Goal: Navigation & Orientation: Find specific page/section

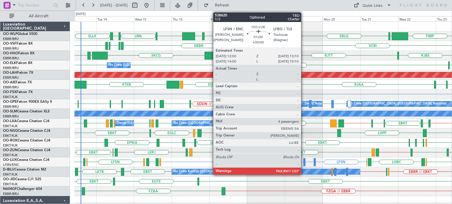
click at [303, 162] on div at bounding box center [304, 162] width 2 height 8
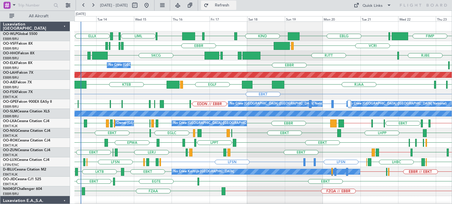
click at [234, 4] on span "Refresh" at bounding box center [222, 5] width 25 height 4
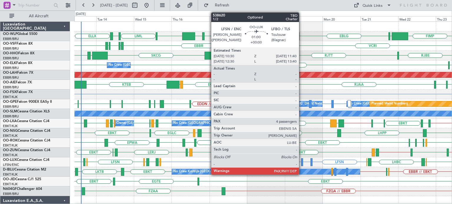
click at [301, 161] on div at bounding box center [302, 162] width 2 height 8
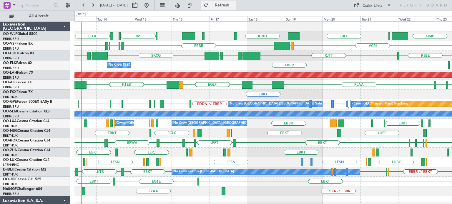
click at [234, 4] on span "Refresh" at bounding box center [222, 5] width 25 height 4
click at [219, 34] on div "FIMP LIML LIRN ELLX EBLG KIND KTEB KIND EBLG LIML" at bounding box center [262, 36] width 377 height 10
click at [260, 151] on div "EBBR // EBKT LERJ EBOS EBKT EBKT LFMD EBKT [PERSON_NAME] EDDM EBKT // EBBR LEGE" at bounding box center [262, 153] width 377 height 10
click at [260, 150] on div "EBBR // EBKT LERJ EBOS EBKT EBKT LFMD EBKT [PERSON_NAME] EDDM EBKT // EBBR LEGE" at bounding box center [262, 153] width 377 height 10
click at [270, 149] on div "EBBR // EBKT LERJ EBOS EBKT EBKT LFMD EBKT [PERSON_NAME] EDDM EBKT // EBBR LEGE" at bounding box center [262, 153] width 377 height 10
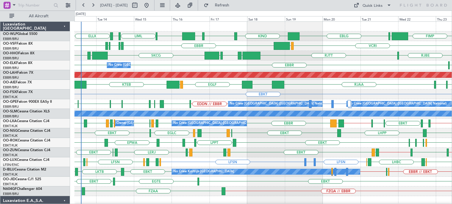
click at [267, 138] on div "EPWA EBKT EBKT LPPT LERJ EBKT EBKT LFST EDDM EDDL" at bounding box center [262, 143] width 377 height 10
click at [372, 183] on div "EGTE EBKT EBKT EBKT No Crew" at bounding box center [262, 182] width 377 height 10
click at [299, 181] on div "EGTE EBKT EBKT EBKT No Crew" at bounding box center [262, 182] width 377 height 10
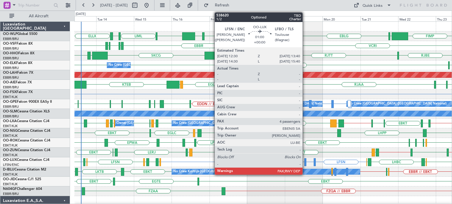
click at [305, 160] on div at bounding box center [305, 162] width 2 height 8
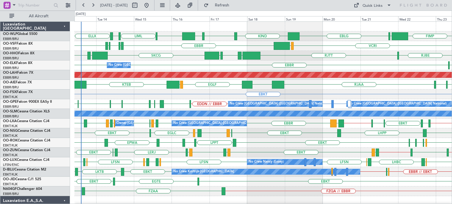
click at [246, 25] on div at bounding box center [262, 27] width 377 height 10
click at [233, 44] on div "VCRI [GEOGRAPHIC_DATA] LIRP LFMN LIRP [GEOGRAPHIC_DATA] VRMU" at bounding box center [262, 46] width 377 height 10
click at [260, 143] on div "EPWA EBKT EBKT LPPT LERJ EBKT EBKT LFST EDDM EDDL" at bounding box center [262, 143] width 377 height 10
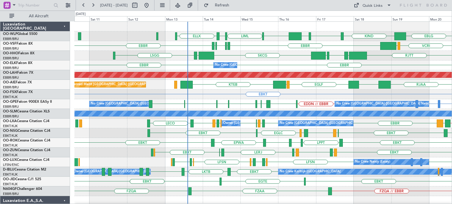
click at [315, 150] on div "LERJ EBOS EBKT EBKT LFMD EBKT [PERSON_NAME] EBKT // EBBR EDDM" at bounding box center [262, 153] width 377 height 10
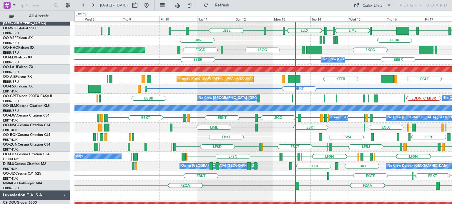
scroll to position [1, 0]
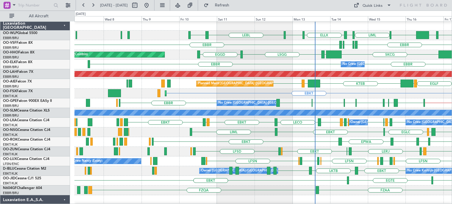
click at [316, 142] on div "EPWA EBKT LPPT LERJ EBKT EBKT" at bounding box center [262, 142] width 377 height 10
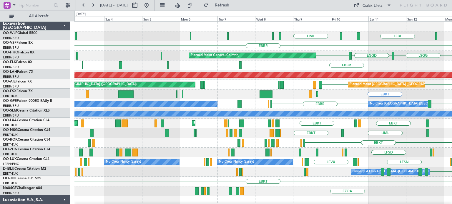
scroll to position [0, 0]
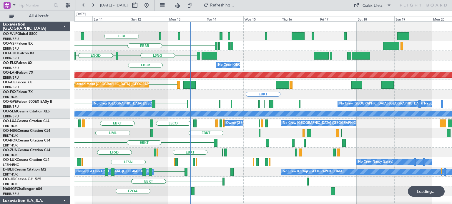
click at [127, 146] on div "LIML LEBL EBLG LIML [GEOGRAPHIC_DATA] [GEOGRAPHIC_DATA] EGGD [GEOGRAPHIC_DATA] …" at bounding box center [262, 192] width 377 height 340
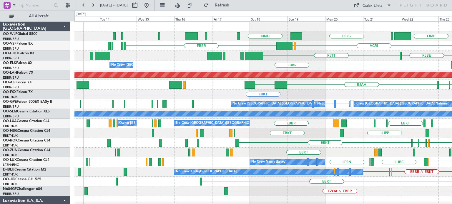
click at [297, 149] on div "FIMP EBLG KIND LIML VCRI [GEOGRAPHIC_DATA] VRMU [GEOGRAPHIC_DATA] [GEOGRAPHIC_D…" at bounding box center [262, 196] width 377 height 349
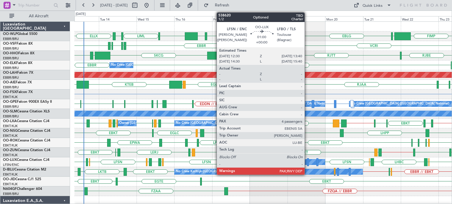
click at [307, 161] on div at bounding box center [308, 162] width 2 height 8
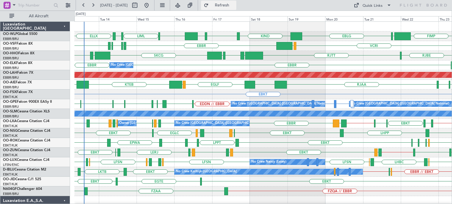
click at [236, 8] on button "Refresh" at bounding box center [218, 5] width 35 height 9
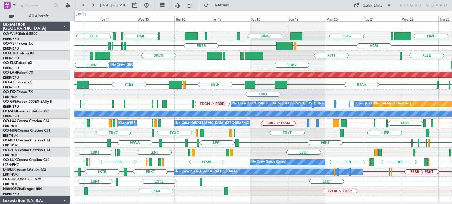
click at [275, 55] on div "SKCG [GEOGRAPHIC_DATA] [GEOGRAPHIC_DATA] [GEOGRAPHIC_DATA] LROP [GEOGRAPHIC_DAT…" at bounding box center [262, 56] width 377 height 10
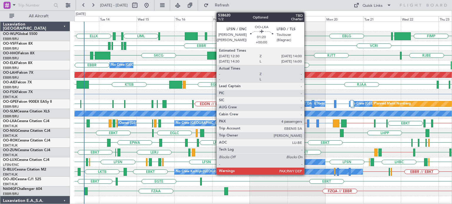
click at [307, 121] on div at bounding box center [308, 124] width 3 height 8
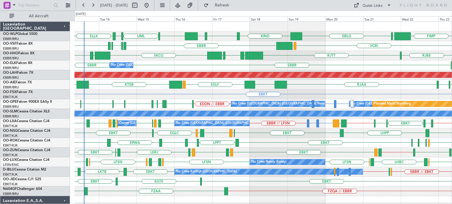
click at [360, 142] on div "LIML LIRN ELLX EBLG KIND KTEB KIND EBLG FIMP LIML [GEOGRAPHIC_DATA] LIRP LFMN L…" at bounding box center [262, 206] width 377 height 369
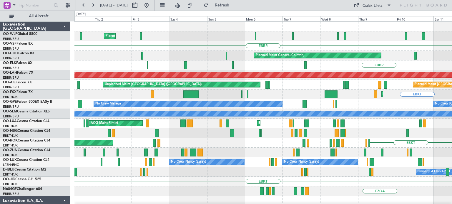
click at [351, 145] on div "Planned Maint Milan (Linate) ELLX [GEOGRAPHIC_DATA] Planned Maint Geneva ([GEOG…" at bounding box center [262, 206] width 377 height 369
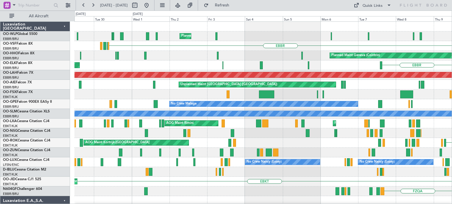
click at [380, 153] on div "Planned Maint Milan (Linate) [GEOGRAPHIC_DATA] Planned Maint Geneva ([GEOGRAPHI…" at bounding box center [262, 206] width 377 height 369
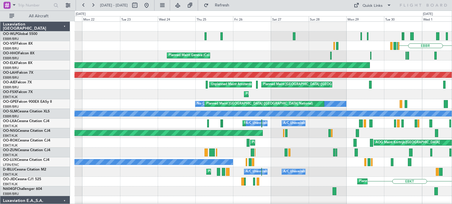
click at [357, 153] on div "Planned Maint Milan (Linate) [GEOGRAPHIC_DATA] Planned Maint Geneva ([GEOGRAPHI…" at bounding box center [262, 206] width 377 height 369
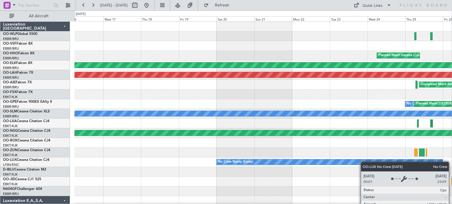
click at [373, 163] on div "Planned Maint Geneva (Cointrin) Planned Maint [GEOGRAPHIC_DATA]-[GEOGRAPHIC_DAT…" at bounding box center [262, 206] width 377 height 369
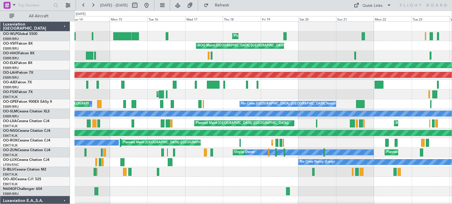
click at [261, 175] on div "Planned Maint Nice ([GEOGRAPHIC_DATA]) A/C Unavailable [GEOGRAPHIC_DATA] ([GEOG…" at bounding box center [262, 172] width 377 height 10
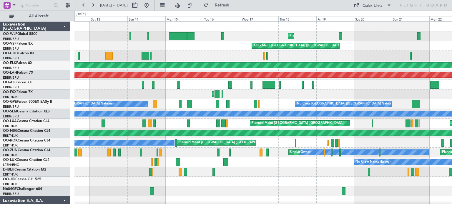
click at [234, 47] on div "AOG Maint [GEOGRAPHIC_DATA] ([GEOGRAPHIC_DATA] National)" at bounding box center [262, 46] width 377 height 10
click at [234, 7] on span "Refresh" at bounding box center [222, 5] width 25 height 4
click at [151, 5] on button at bounding box center [146, 5] width 9 height 9
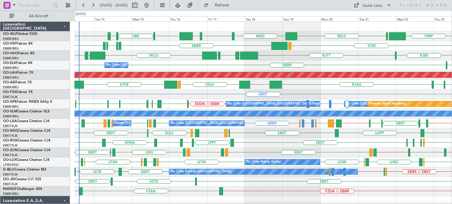
click at [321, 131] on div "EBKT EBKT EBKT LHPP [GEOGRAPHIC_DATA] LFML EGPH [GEOGRAPHIC_DATA]" at bounding box center [262, 133] width 377 height 10
click at [315, 134] on div "EBKT EBKT EBKT LHPP [GEOGRAPHIC_DATA] LFML EGPH [GEOGRAPHIC_DATA]" at bounding box center [262, 133] width 377 height 10
click at [312, 132] on div "EBKT EBKT EBKT LHPP [GEOGRAPHIC_DATA] LFML EGPH [GEOGRAPHIC_DATA]" at bounding box center [262, 133] width 377 height 10
click at [314, 134] on div "EBKT [GEOGRAPHIC_DATA] LFML EGPH [GEOGRAPHIC_DATA] EBKT EBKT LHPP" at bounding box center [262, 133] width 377 height 10
click at [252, 144] on div "EBKT LPPT LERJ EBKT EPWA EBKT LFST EDDM EDDL EBKT" at bounding box center [262, 143] width 377 height 10
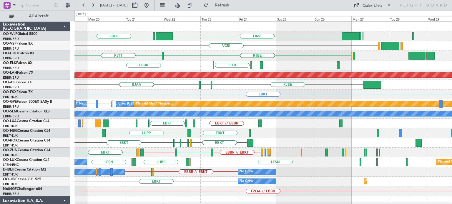
click at [136, 167] on div "EBLG FIMP LIML KIND KTEB VCRI VRMU [GEOGRAPHIC_DATA] [GEOGRAPHIC_DATA] [GEOGRAP…" at bounding box center [262, 206] width 377 height 369
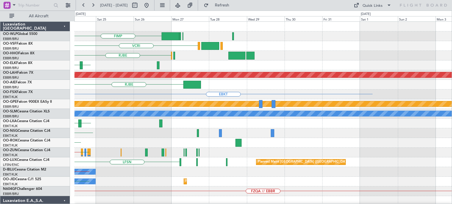
click at [204, 159] on div "FIMP VCRI [GEOGRAPHIC_DATA] [GEOGRAPHIC_DATA] ELLX [GEOGRAPHIC_DATA] Planned [G…" at bounding box center [262, 206] width 377 height 369
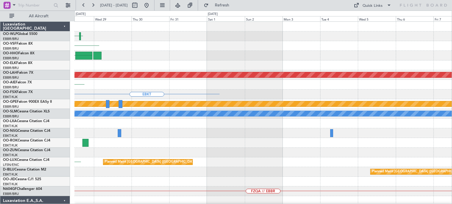
click at [145, 149] on div "FIMP VCRI [GEOGRAPHIC_DATA] Planned [GEOGRAPHIC_DATA][PERSON_NAME]-[GEOGRAPHIC_…" at bounding box center [262, 206] width 377 height 369
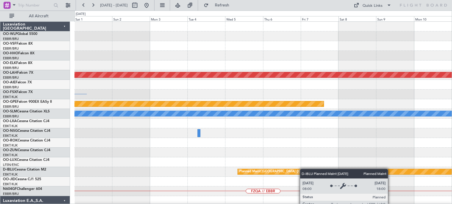
click at [254, 171] on div "Planned Maint [PERSON_NAME]-[GEOGRAPHIC_DATA][PERSON_NAME] ([GEOGRAPHIC_DATA][P…" at bounding box center [262, 206] width 377 height 369
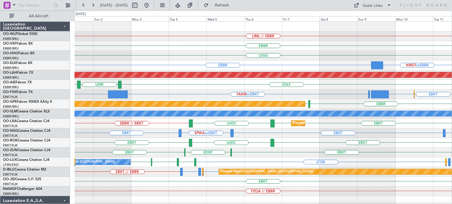
click at [153, 92] on div "FAKM or EBKT EBKT EHRD or EBKT FALA or EBKT FALA or EBKT EHRD or EBKT" at bounding box center [262, 95] width 377 height 10
click at [367, 4] on div "Quick Links" at bounding box center [372, 6] width 20 height 6
click at [368, 17] on button "Trip Builder" at bounding box center [372, 19] width 44 height 14
click at [330, 51] on div "LSGG" at bounding box center [262, 56] width 377 height 10
click at [151, 3] on button at bounding box center [146, 5] width 9 height 9
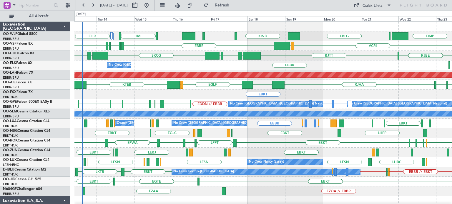
click at [231, 101] on div "FIMP LIML EBLG LIML LIRN LIRI ELLX KIND KTEB KIND EBLG VCRI [GEOGRAPHIC_DATA] […" at bounding box center [262, 206] width 377 height 369
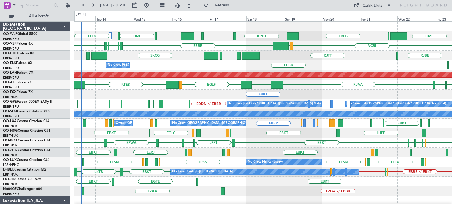
click at [241, 92] on div "EBKT" at bounding box center [262, 95] width 377 height 10
